Goal: Task Accomplishment & Management: Use online tool/utility

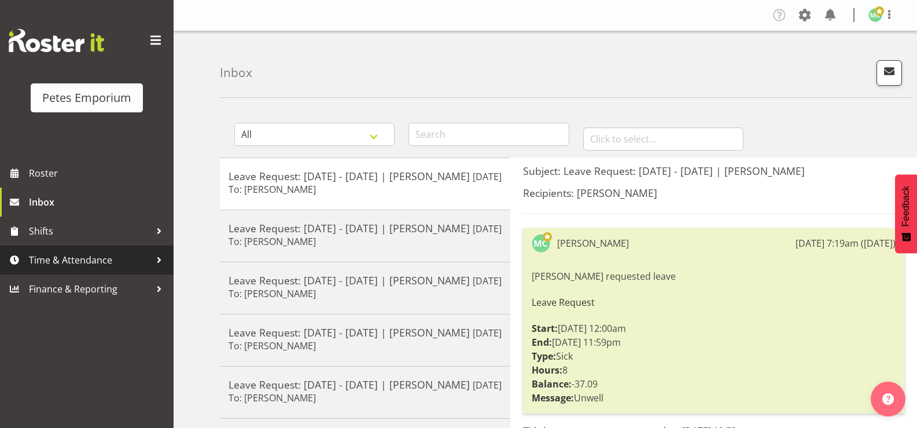
click at [101, 258] on span "Time & Attendance" at bounding box center [89, 259] width 121 height 17
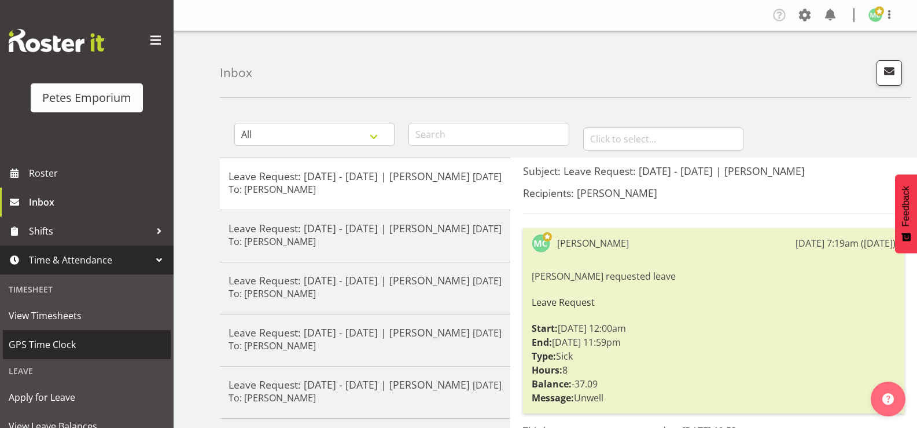
click at [112, 337] on span "GPS Time Clock" at bounding box center [87, 344] width 156 height 17
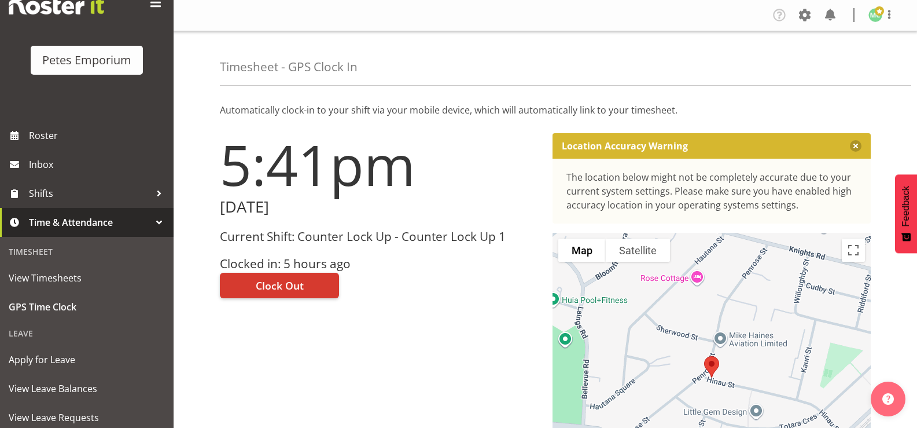
scroll to position [58, 0]
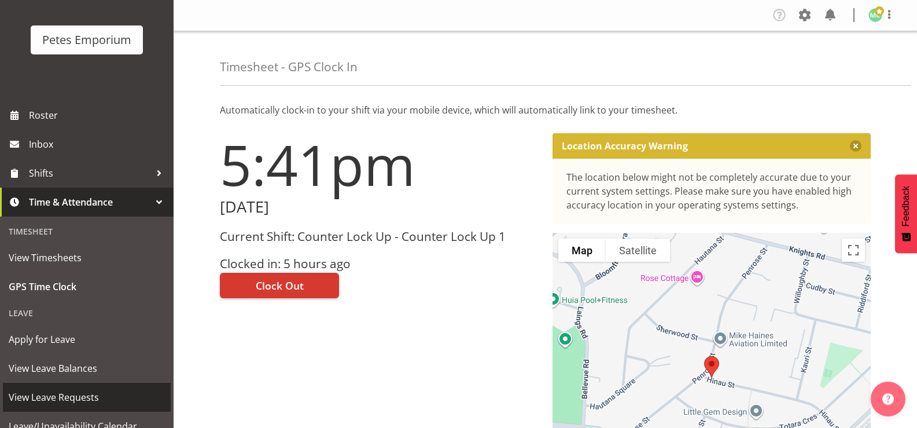
click at [96, 397] on span "View Leave Requests" at bounding box center [87, 396] width 156 height 17
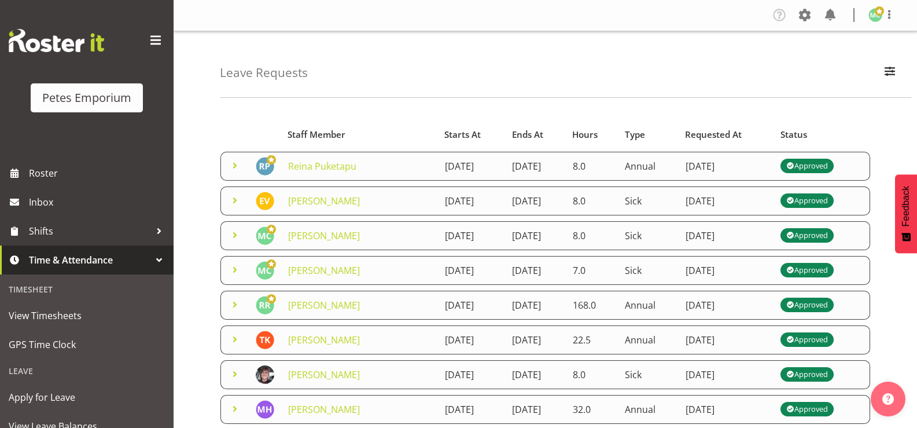
click at [233, 167] on span at bounding box center [235, 166] width 14 height 14
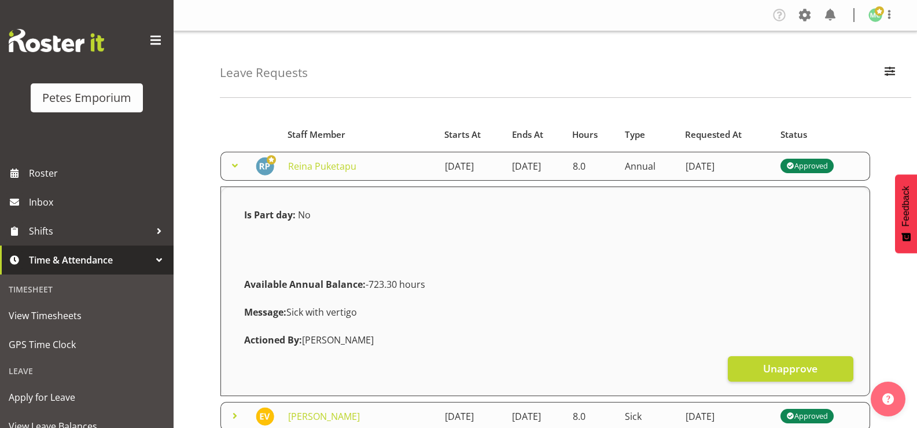
click at [233, 167] on span at bounding box center [235, 166] width 14 height 14
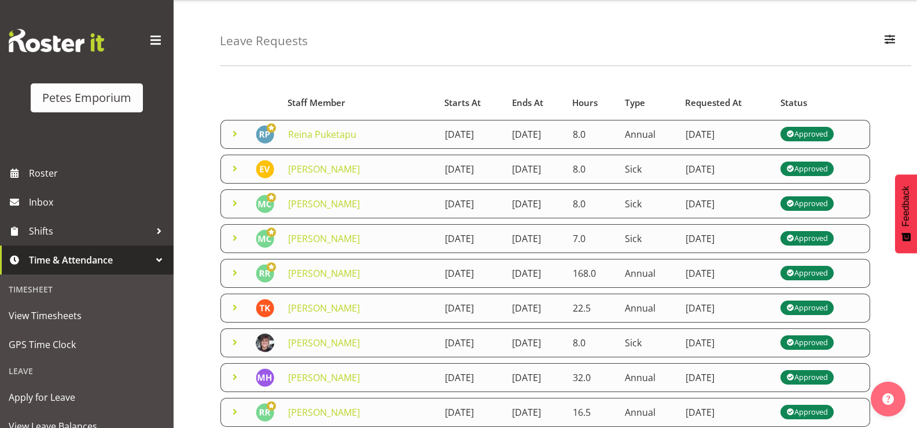
scroll to position [58, 0]
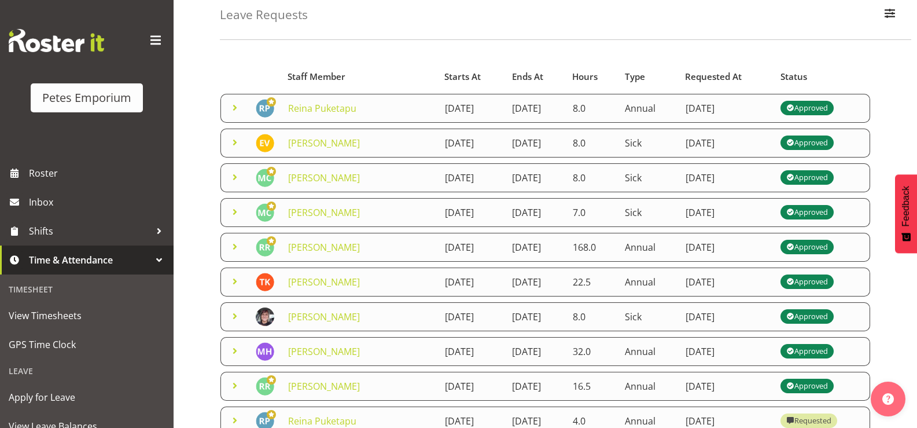
click at [227, 296] on td at bounding box center [234, 281] width 28 height 29
click at [230, 288] on span at bounding box center [235, 281] width 14 height 14
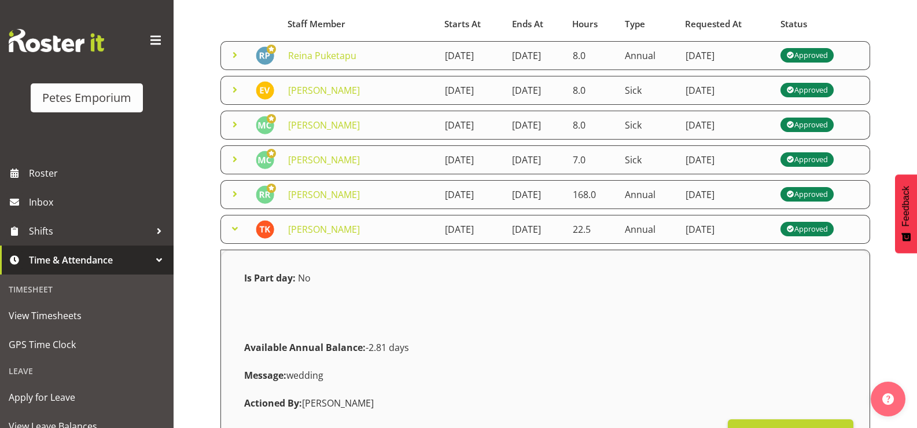
scroll to position [174, 0]
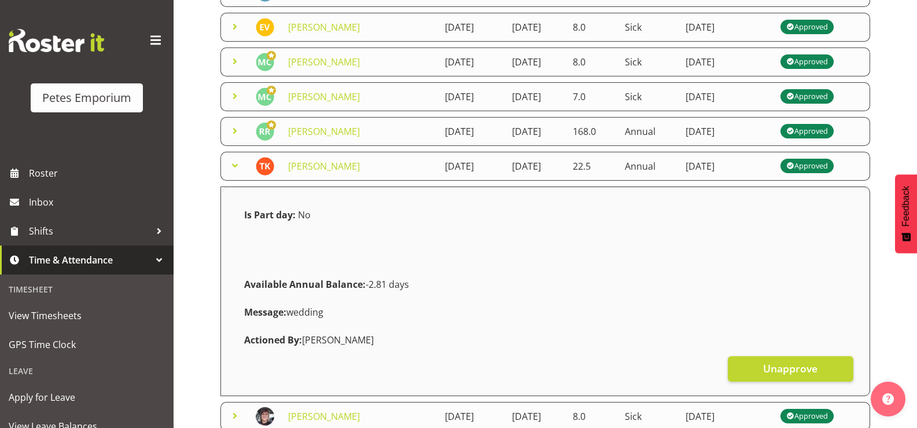
click at [230, 172] on span at bounding box center [235, 166] width 14 height 14
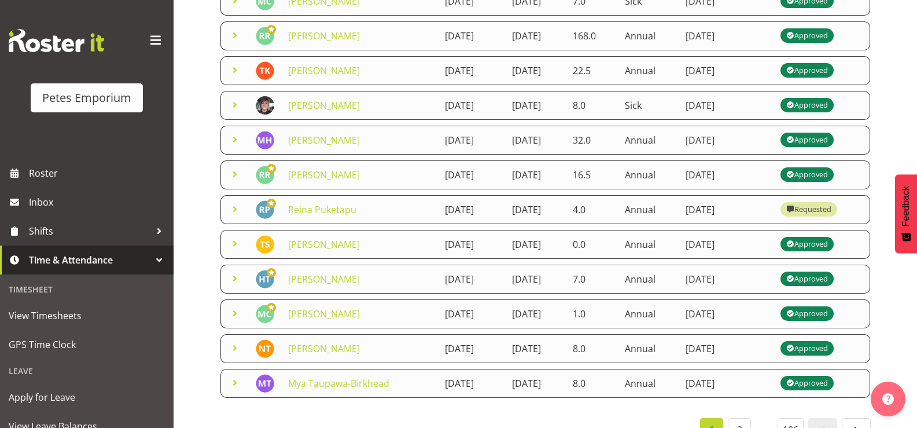
scroll to position [289, 0]
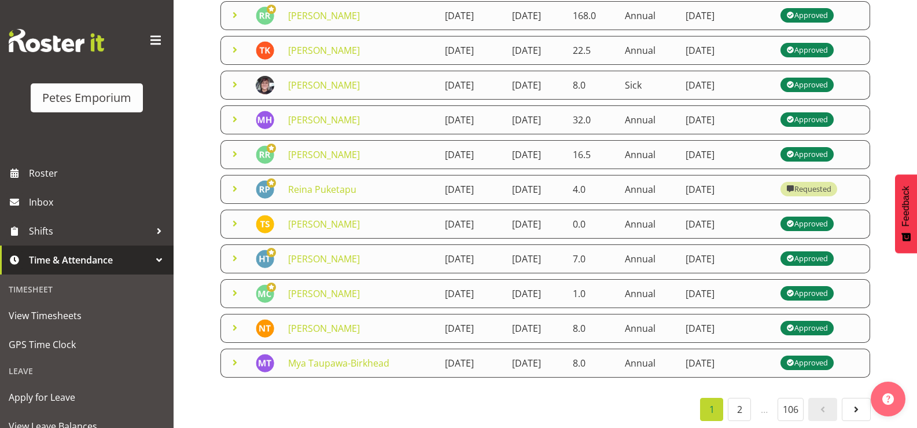
click at [231, 230] on span at bounding box center [235, 223] width 14 height 14
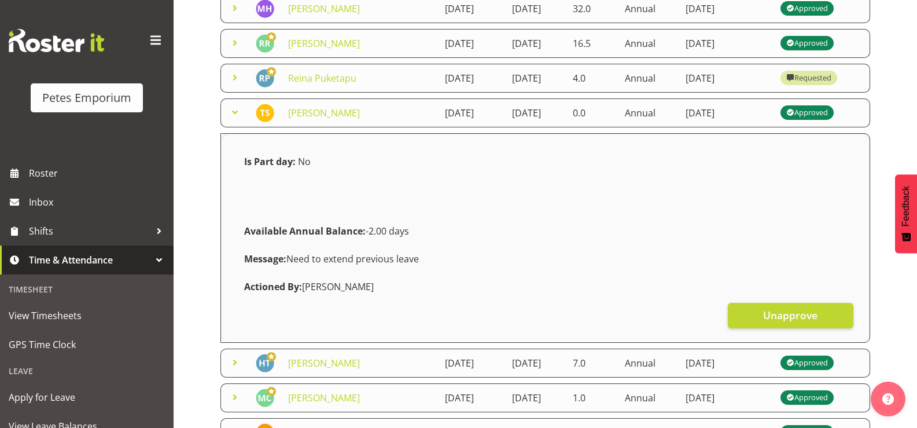
scroll to position [405, 0]
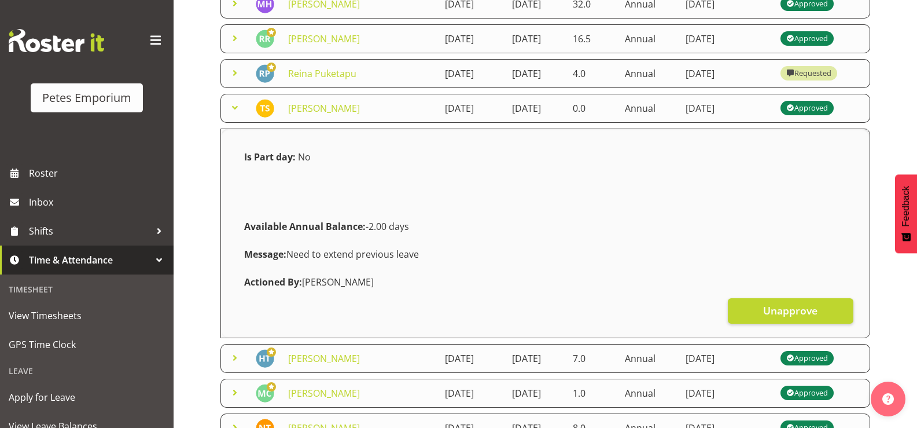
click at [232, 115] on span at bounding box center [235, 108] width 14 height 14
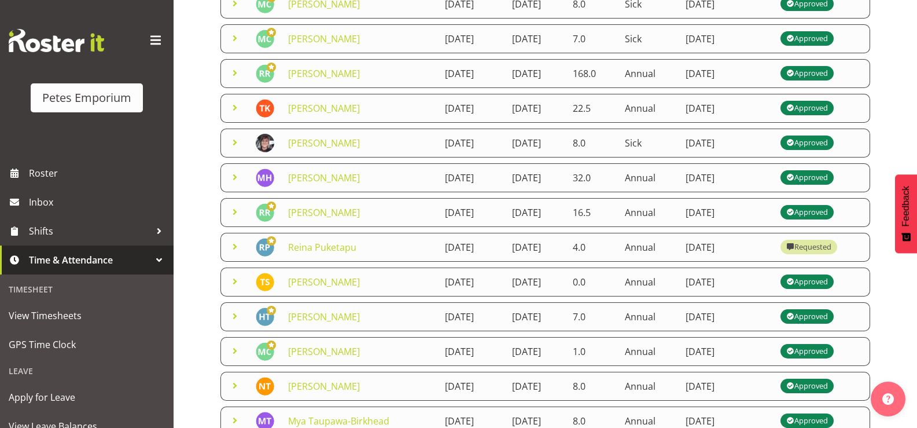
scroll to position [116, 0]
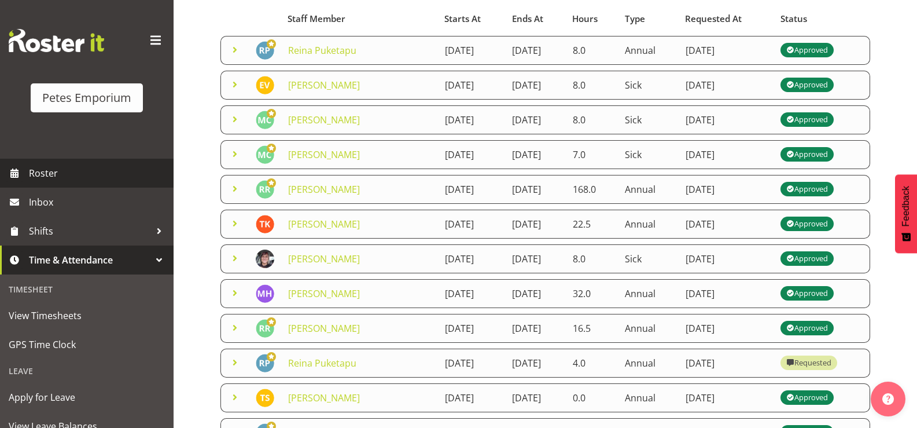
click at [72, 164] on link "Roster" at bounding box center [87, 173] width 174 height 29
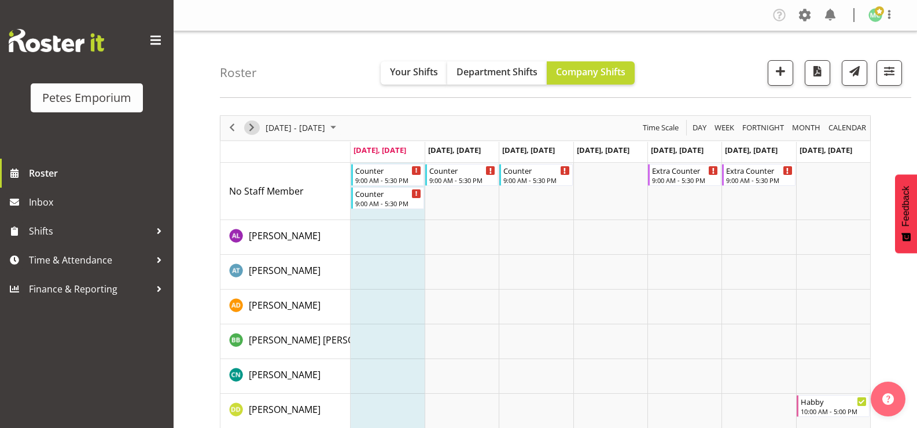
click at [253, 127] on span "Next" at bounding box center [252, 127] width 14 height 14
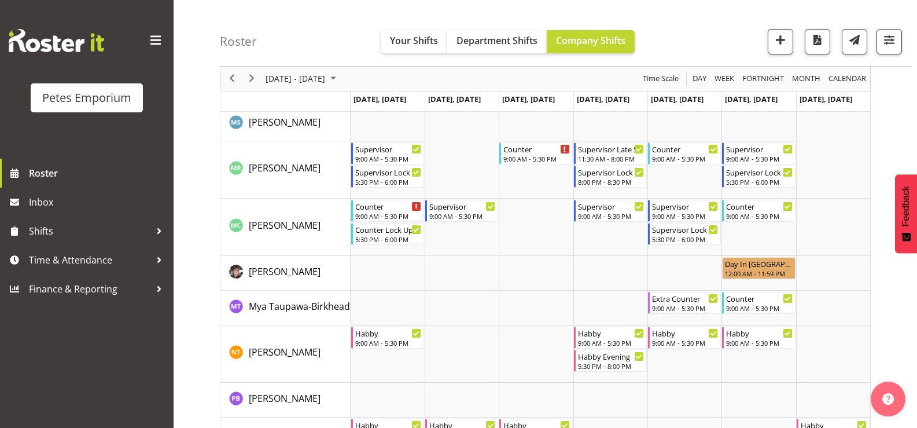
scroll to position [827, 0]
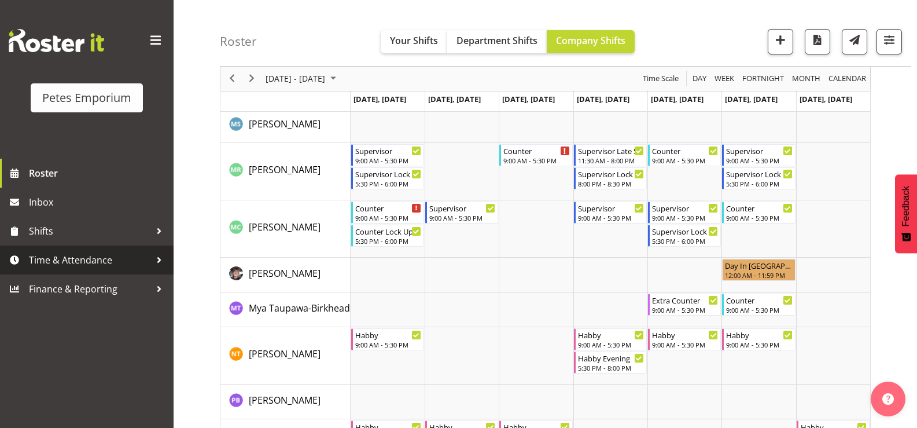
click at [64, 257] on span "Time & Attendance" at bounding box center [89, 259] width 121 height 17
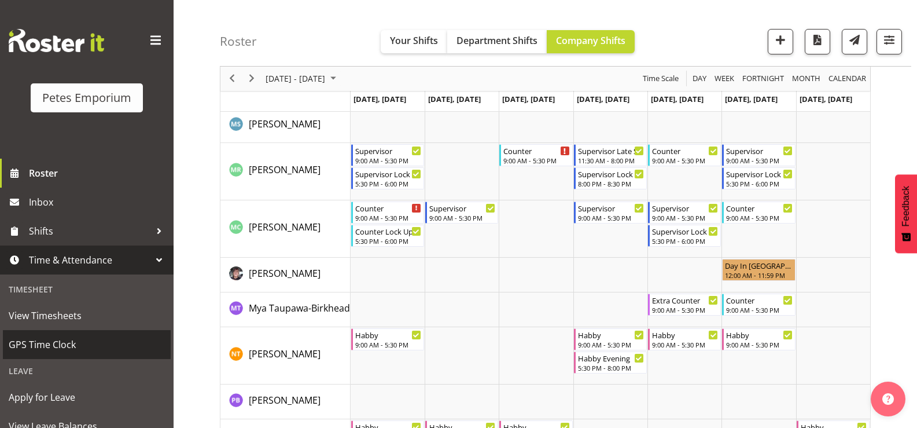
click at [54, 343] on span "GPS Time Clock" at bounding box center [87, 344] width 156 height 17
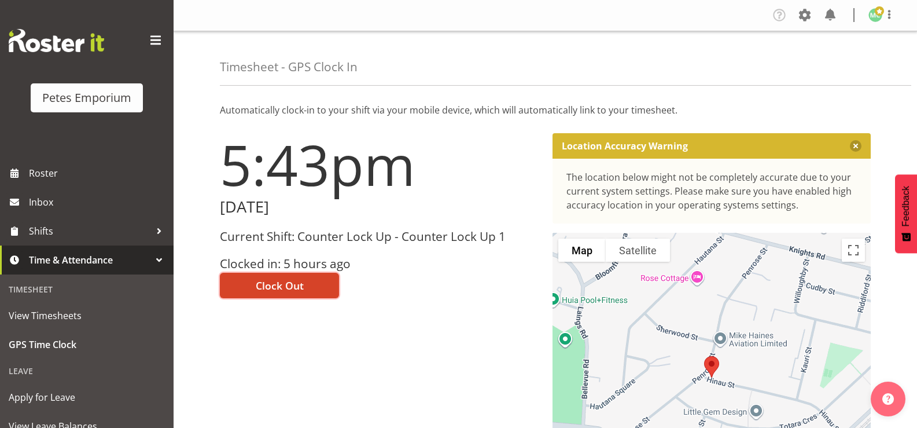
click at [304, 288] on button "Clock Out" at bounding box center [279, 284] width 119 height 25
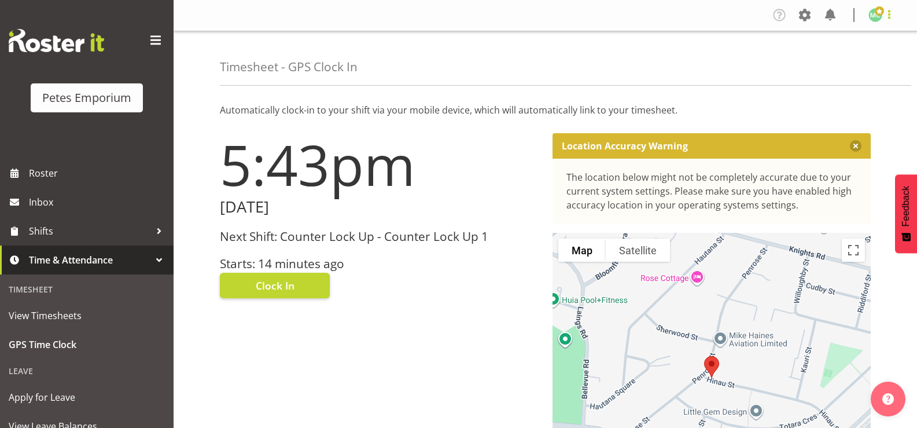
click at [890, 18] on span at bounding box center [889, 15] width 14 height 14
click at [868, 59] on link "Log Out" at bounding box center [840, 60] width 111 height 21
